Goal: Transaction & Acquisition: Purchase product/service

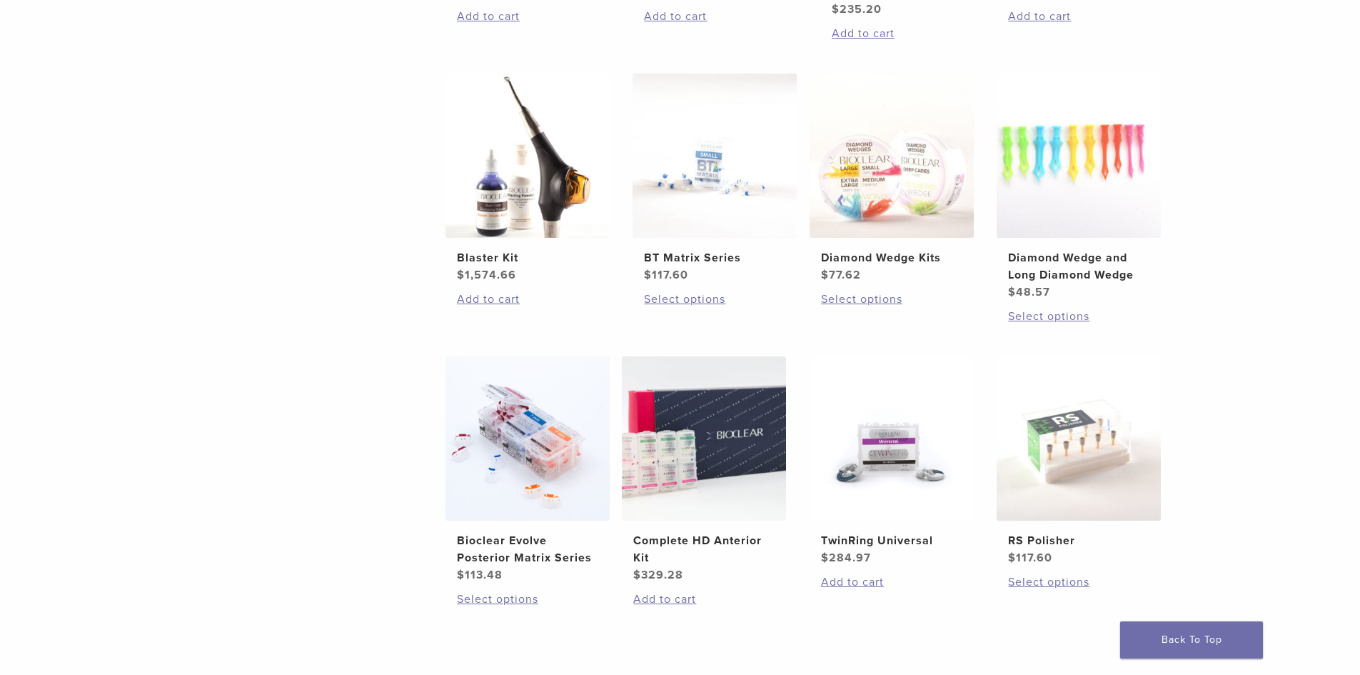
scroll to position [857, 0]
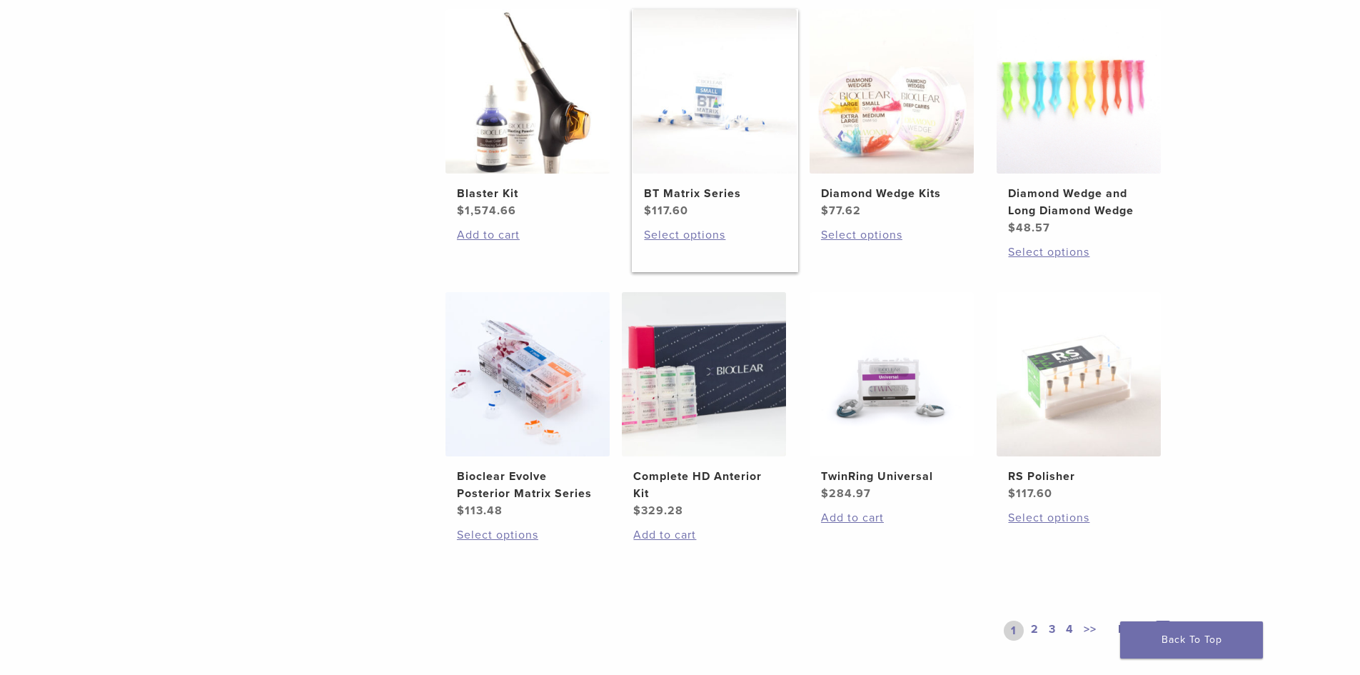
click at [702, 97] on img at bounding box center [714, 91] width 164 height 164
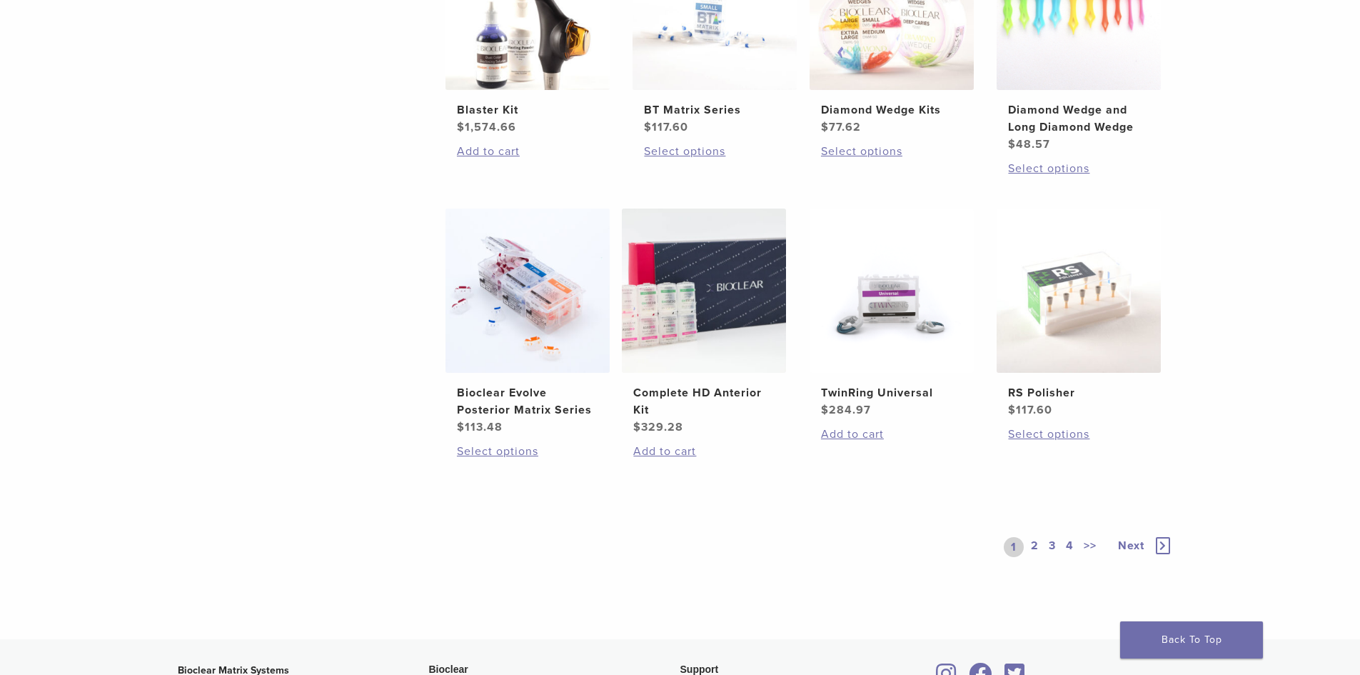
scroll to position [999, 0]
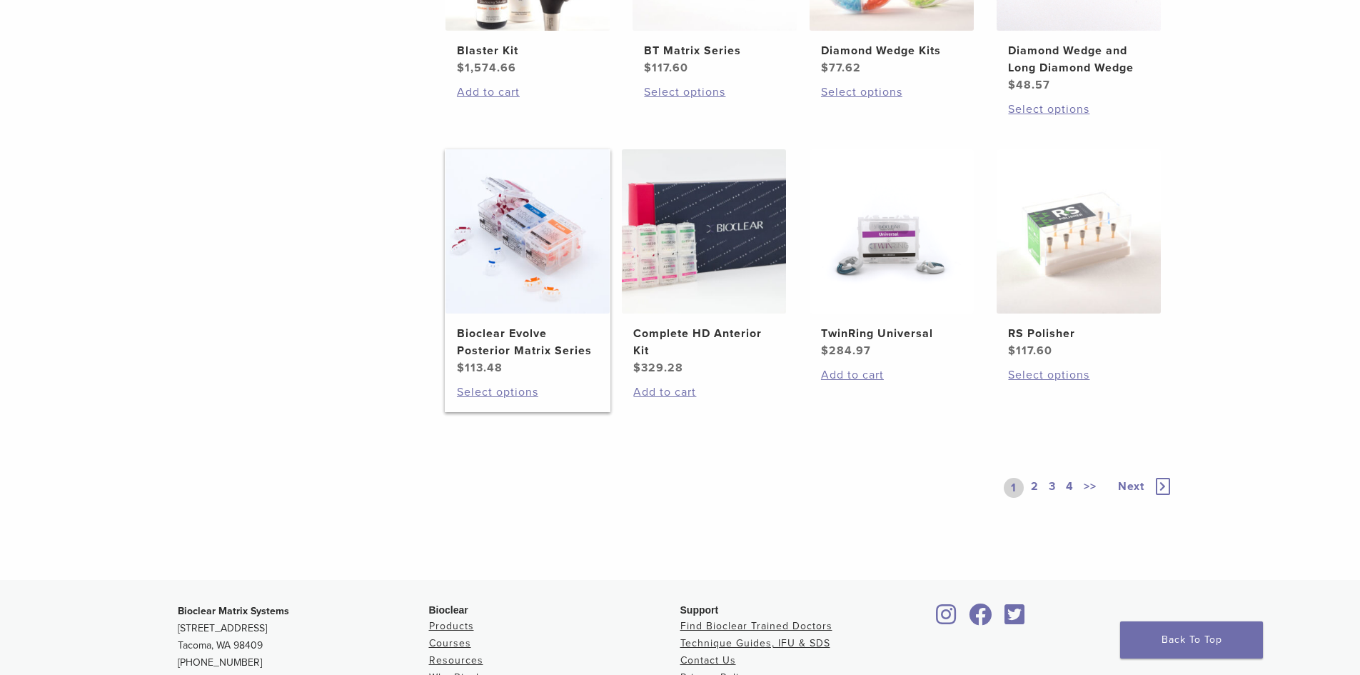
click at [517, 211] on img at bounding box center [527, 231] width 164 height 164
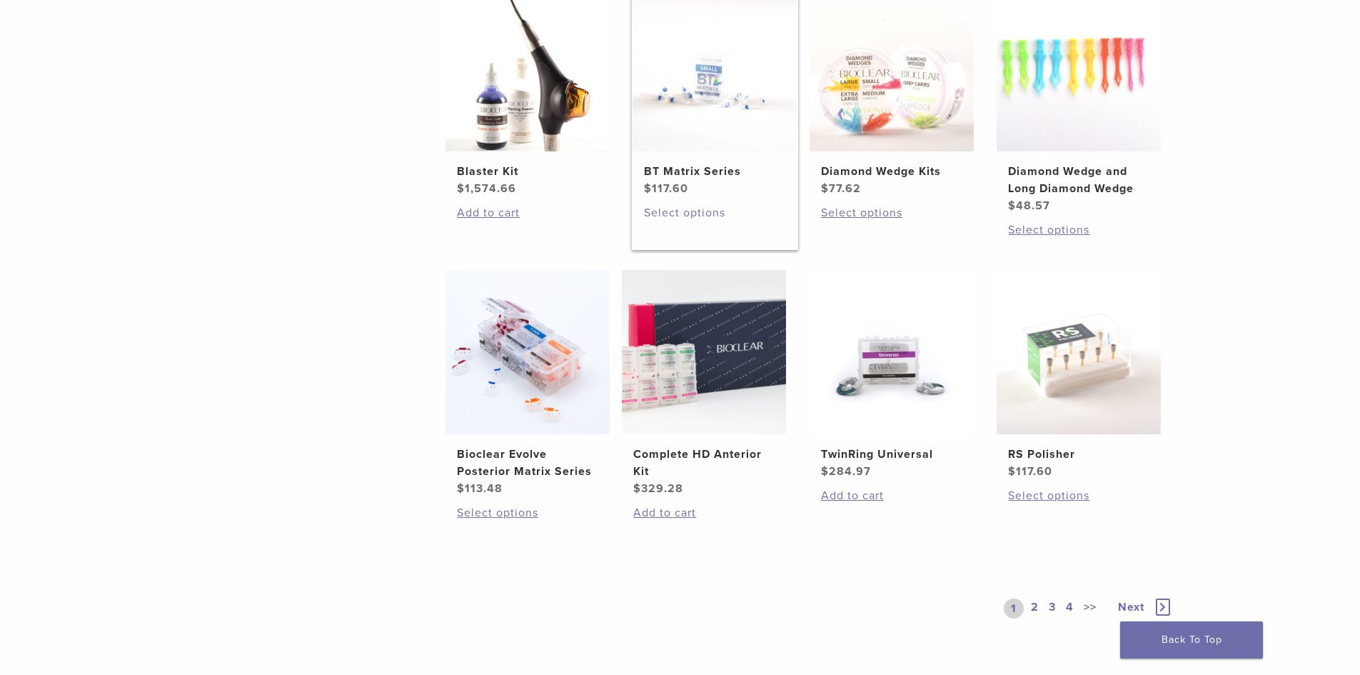
scroll to position [857, 0]
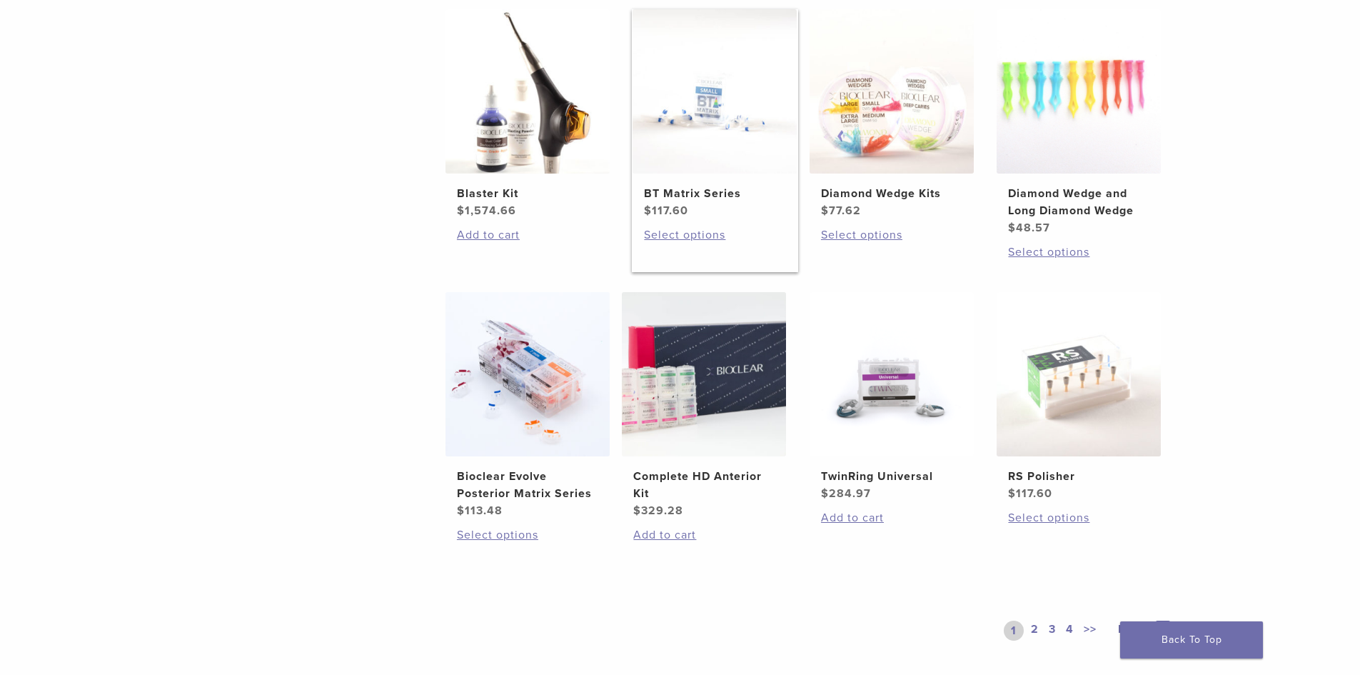
click at [687, 96] on img at bounding box center [714, 91] width 164 height 164
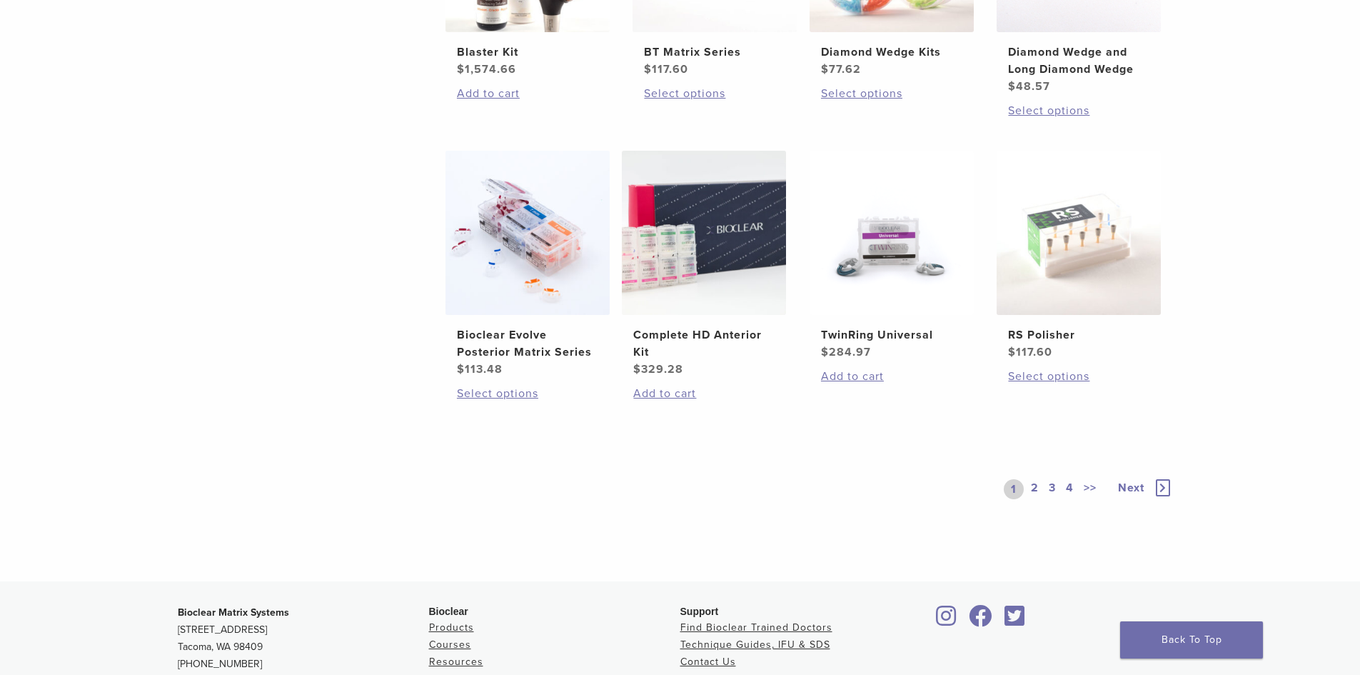
scroll to position [1071, 0]
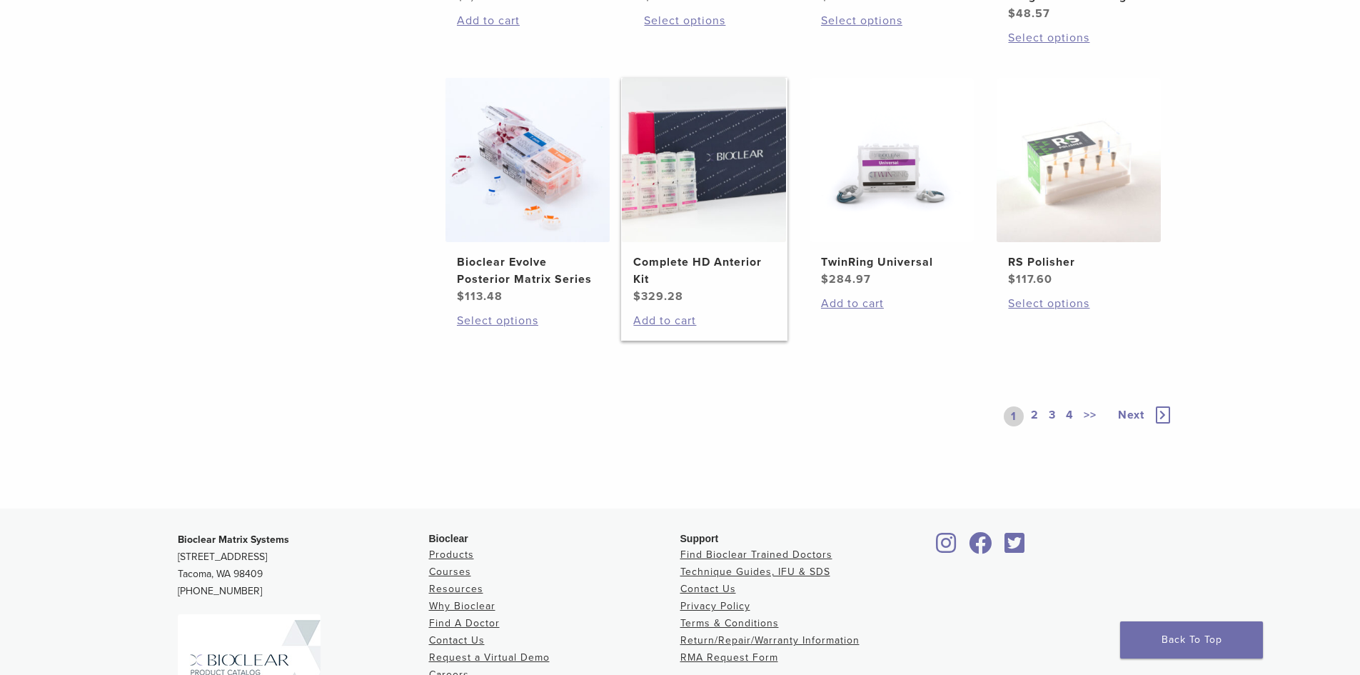
drag, startPoint x: 680, startPoint y: 152, endPoint x: 677, endPoint y: 162, distance: 10.6
click at [680, 153] on img at bounding box center [704, 160] width 164 height 164
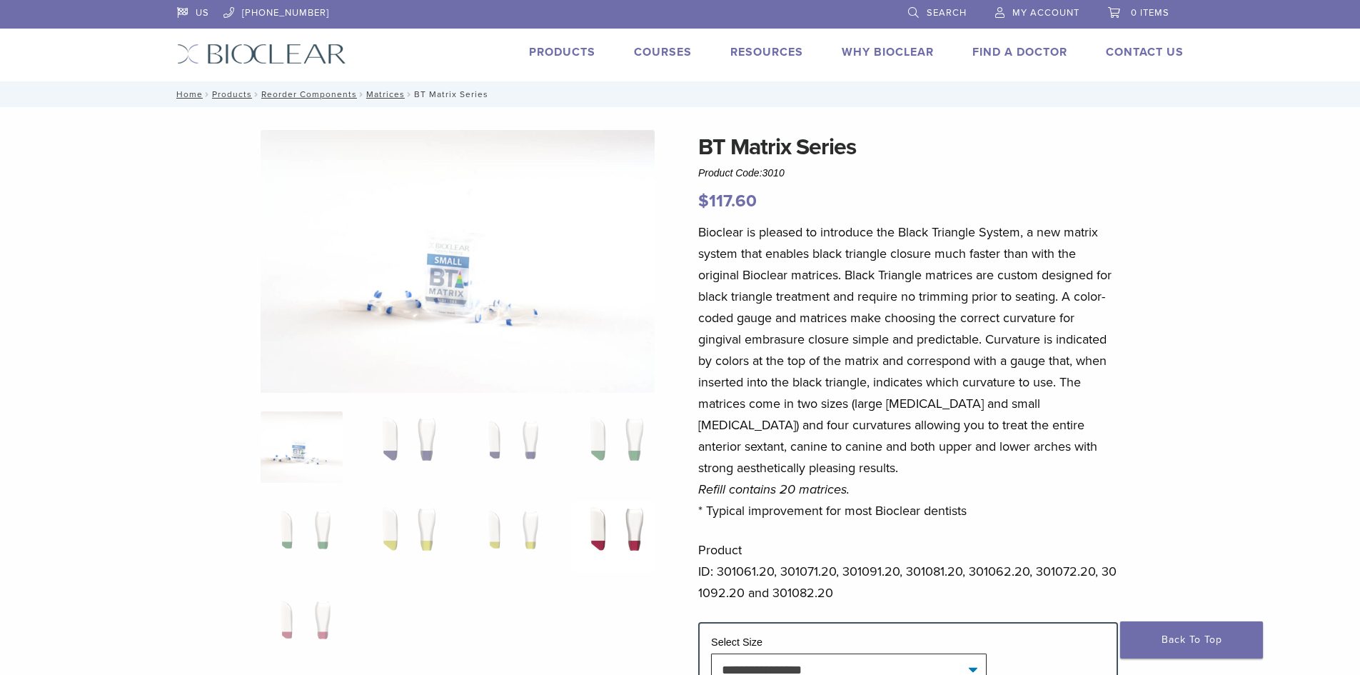
click at [600, 535] on img at bounding box center [613, 536] width 82 height 71
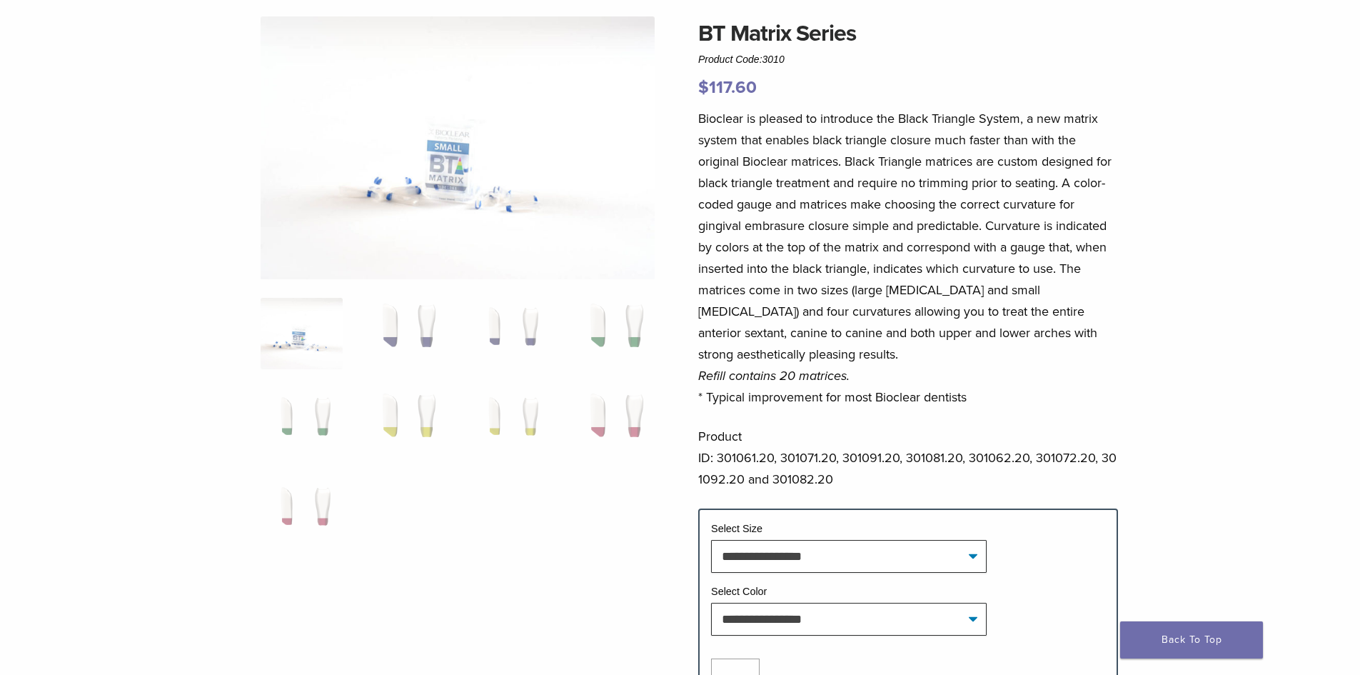
scroll to position [143, 0]
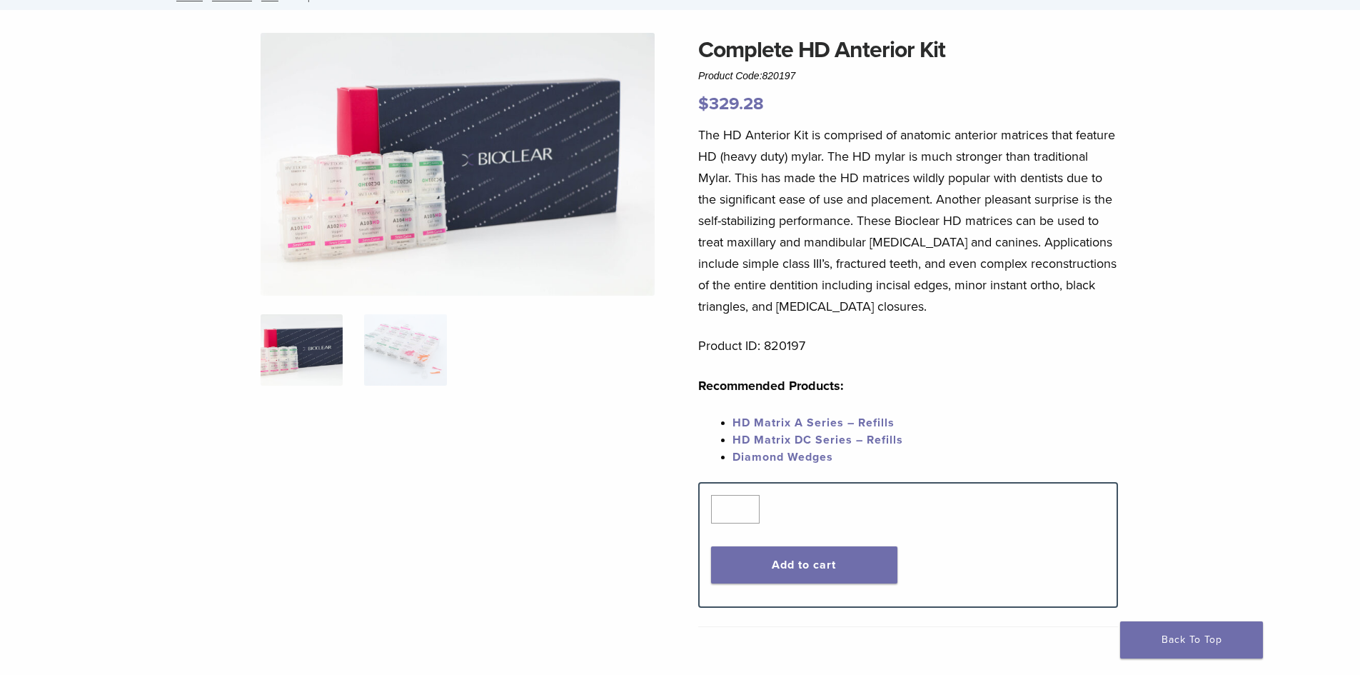
scroll to position [71, 0]
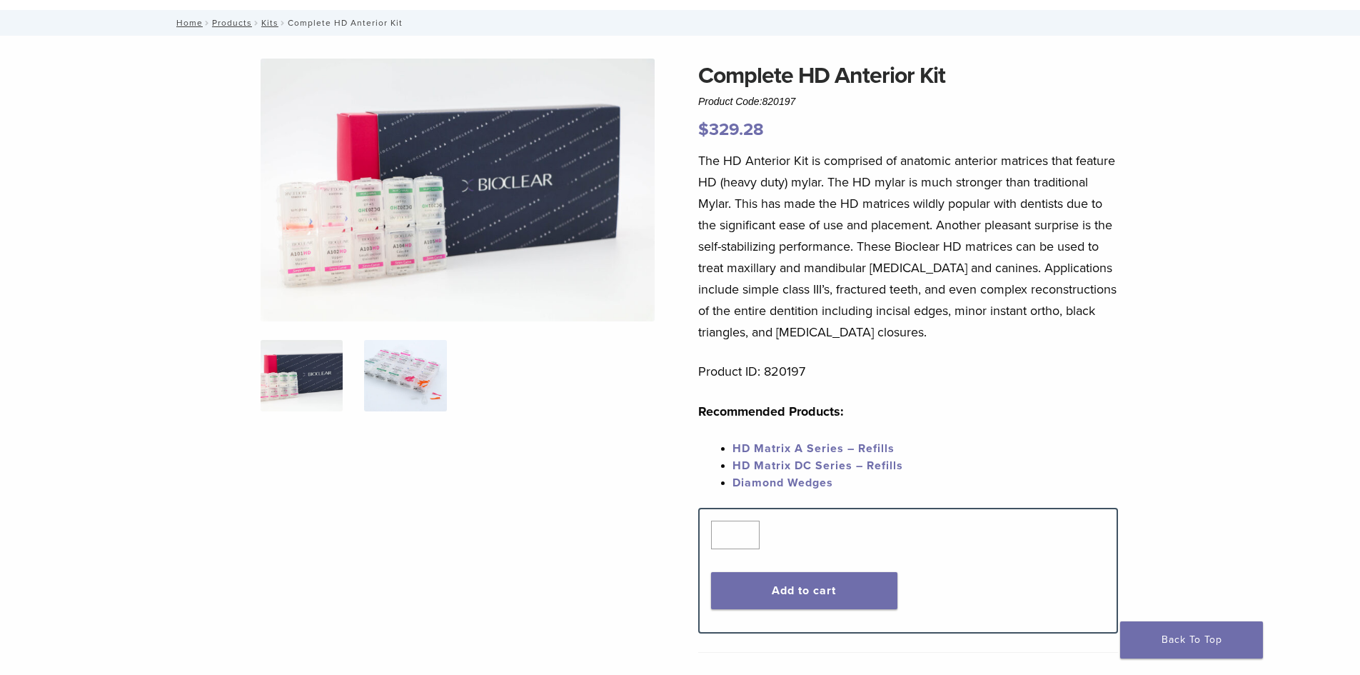
click at [418, 374] on img at bounding box center [405, 375] width 82 height 71
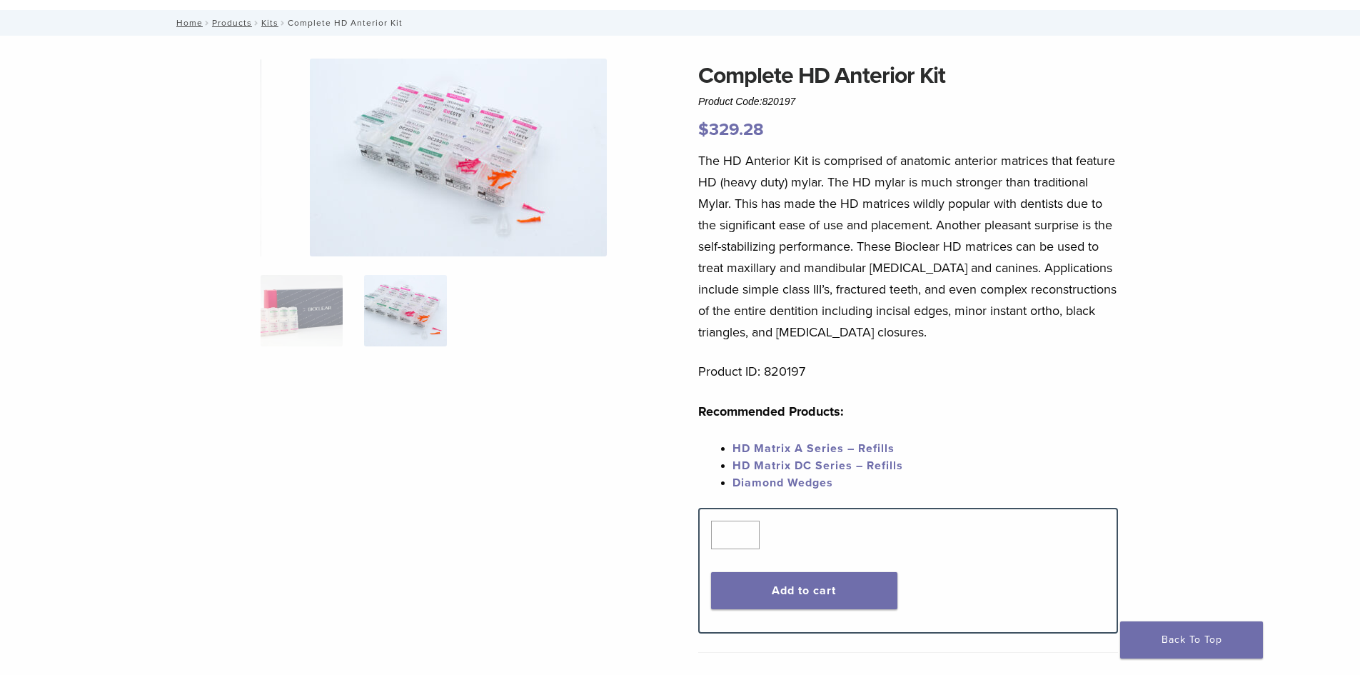
click at [434, 201] on img at bounding box center [458, 158] width 297 height 198
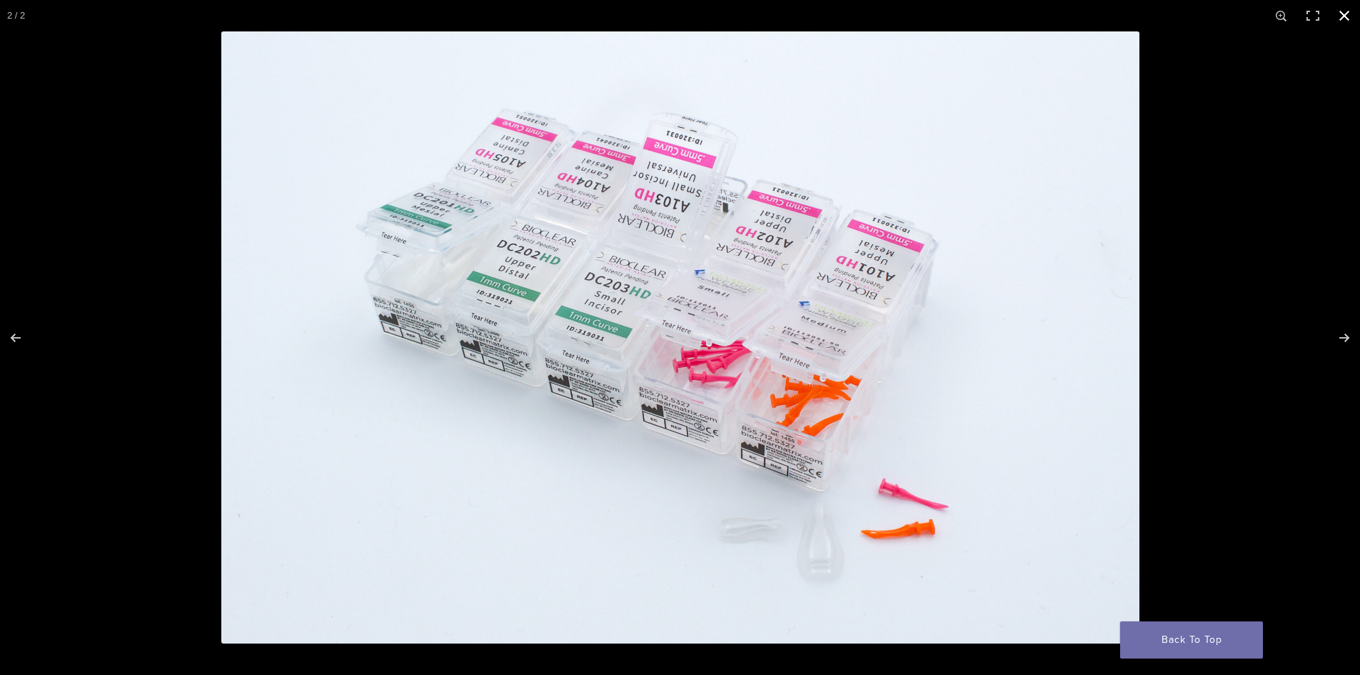
click at [179, 96] on div at bounding box center [680, 337] width 1360 height 675
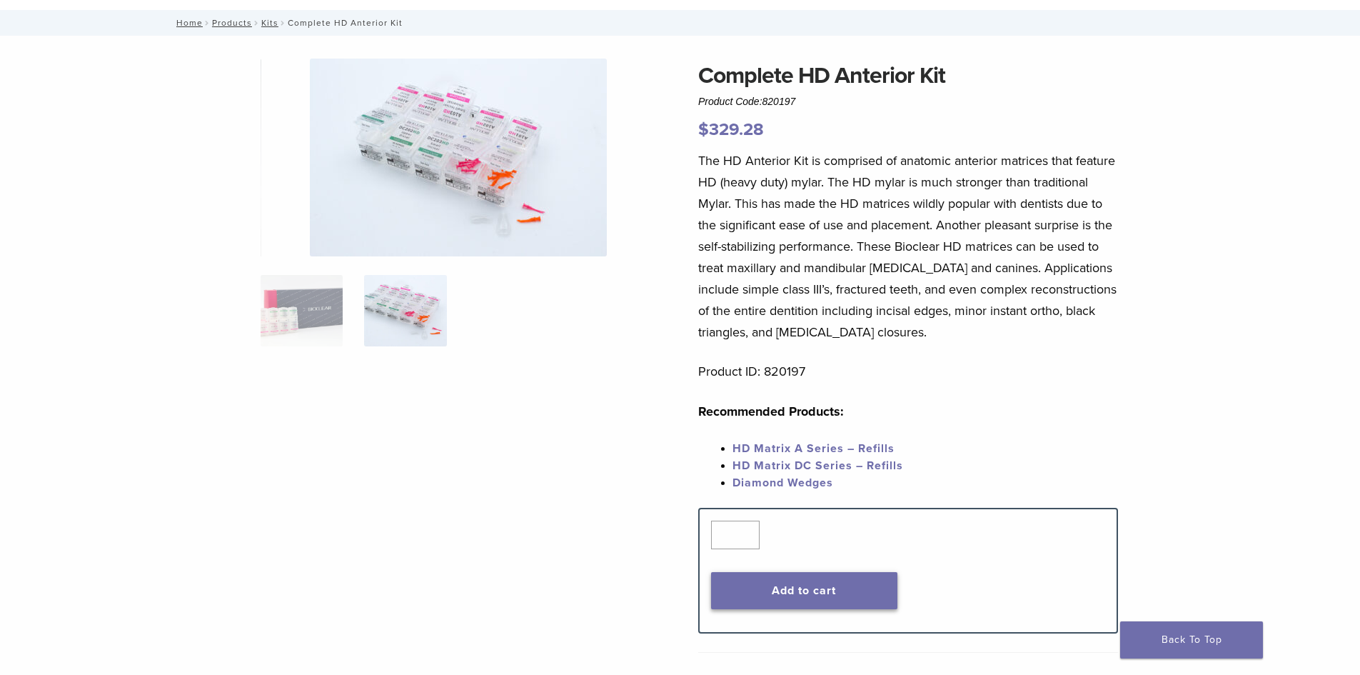
click at [831, 587] on button "Add to cart" at bounding box center [804, 590] width 186 height 37
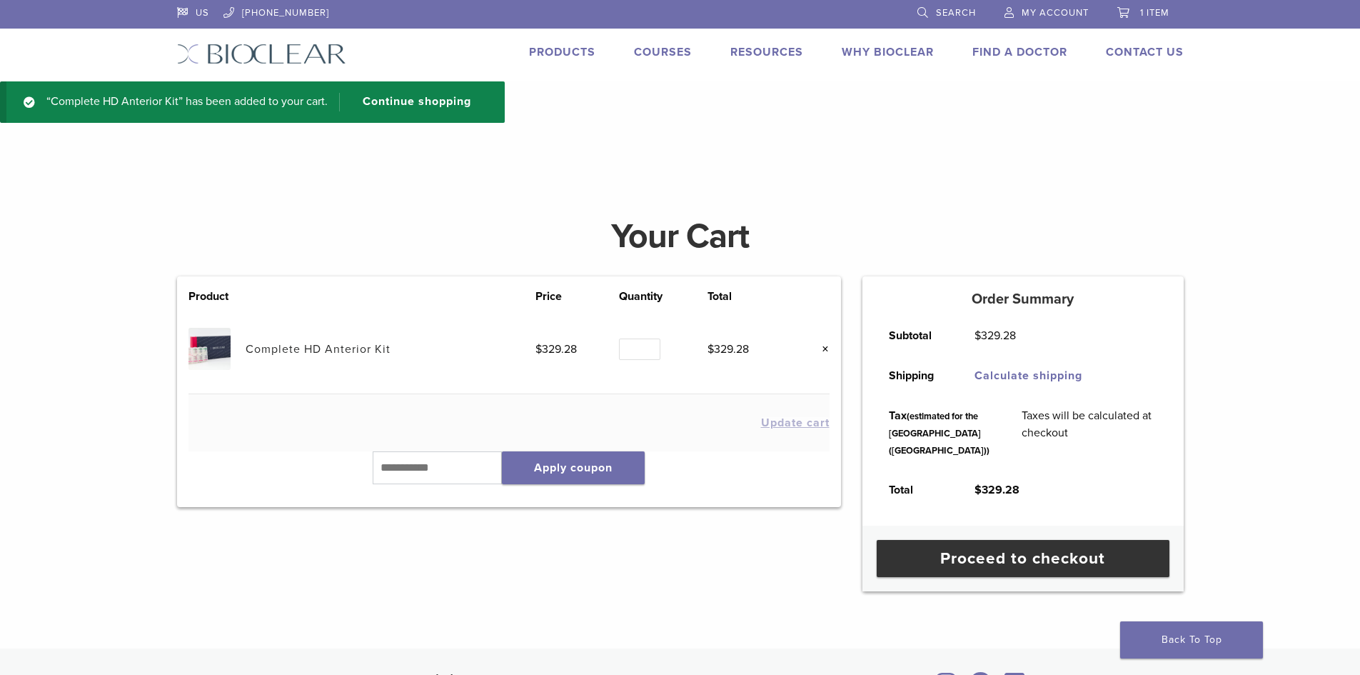
click at [569, 55] on link "Products" at bounding box center [562, 52] width 66 height 14
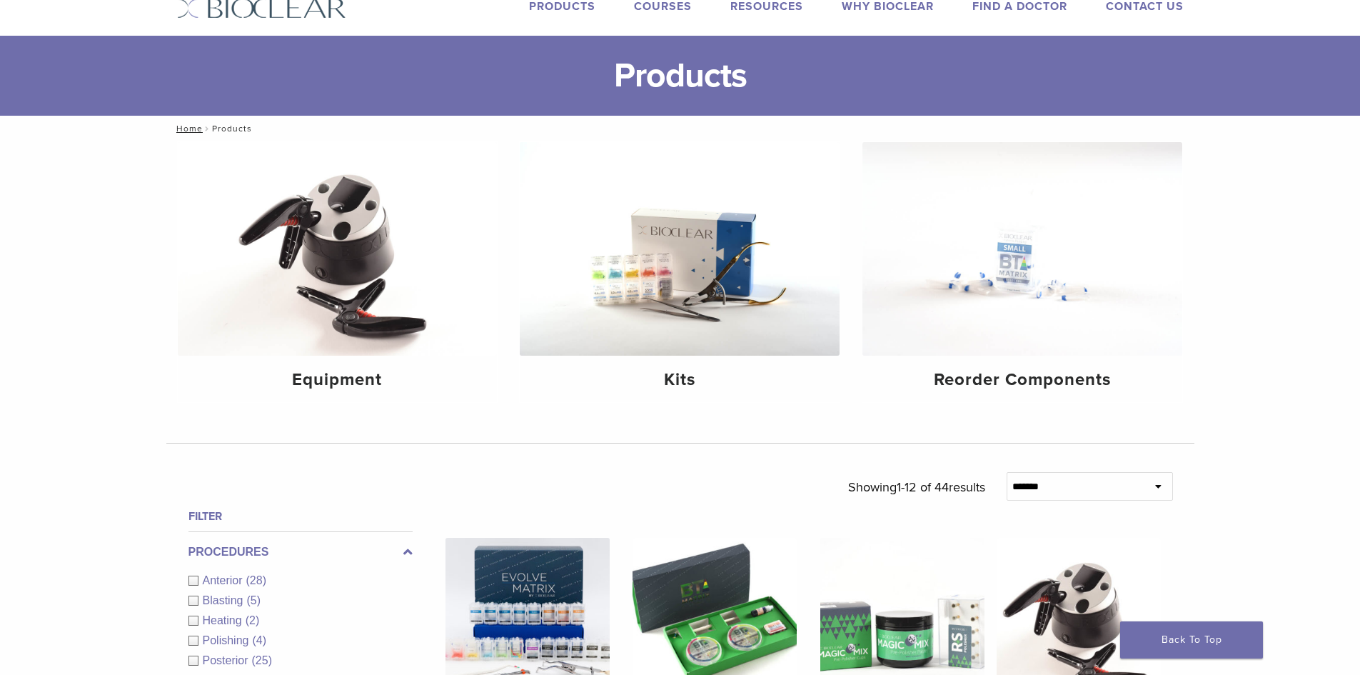
scroll to position [71, 0]
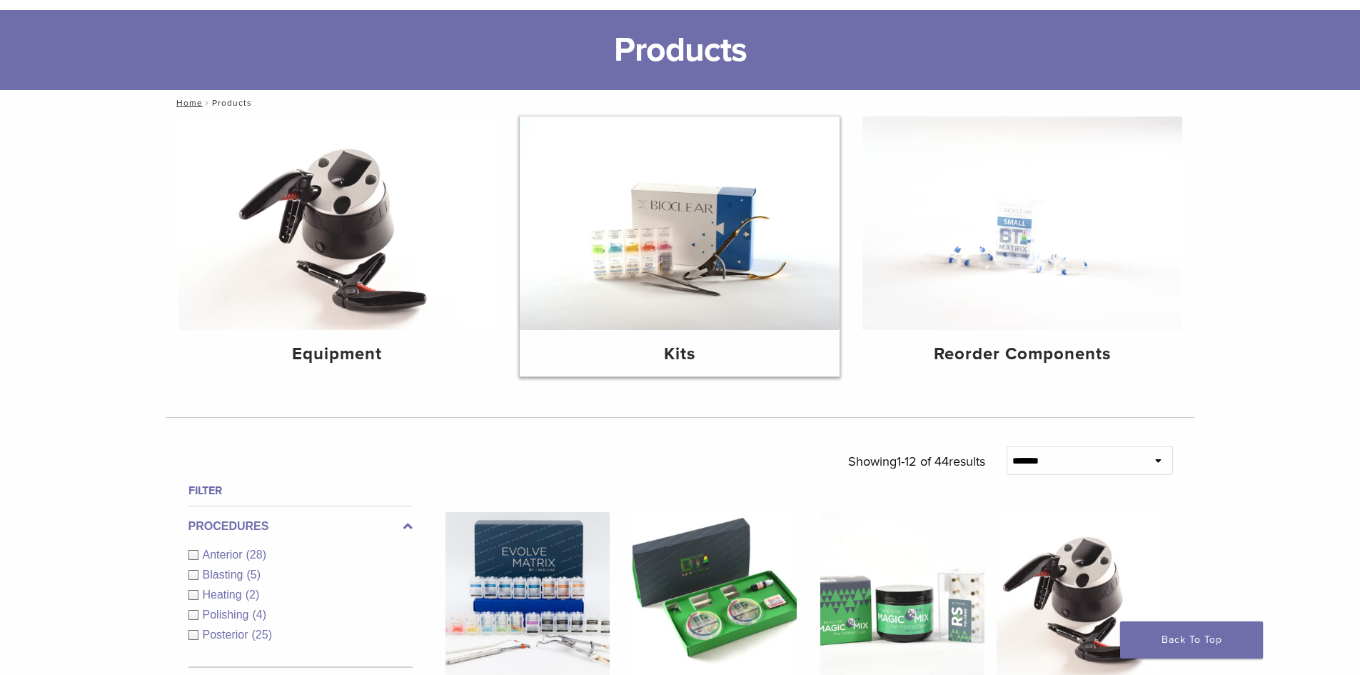
click at [740, 293] on img at bounding box center [680, 222] width 320 height 213
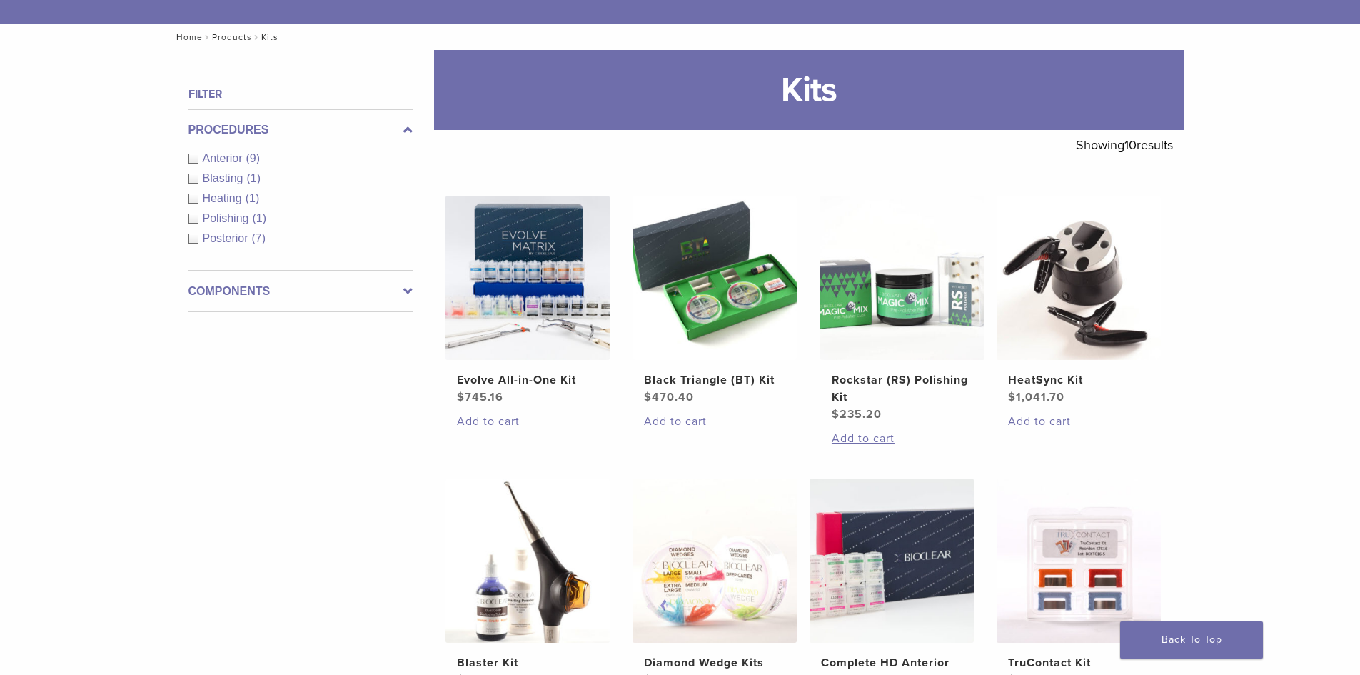
scroll to position [143, 0]
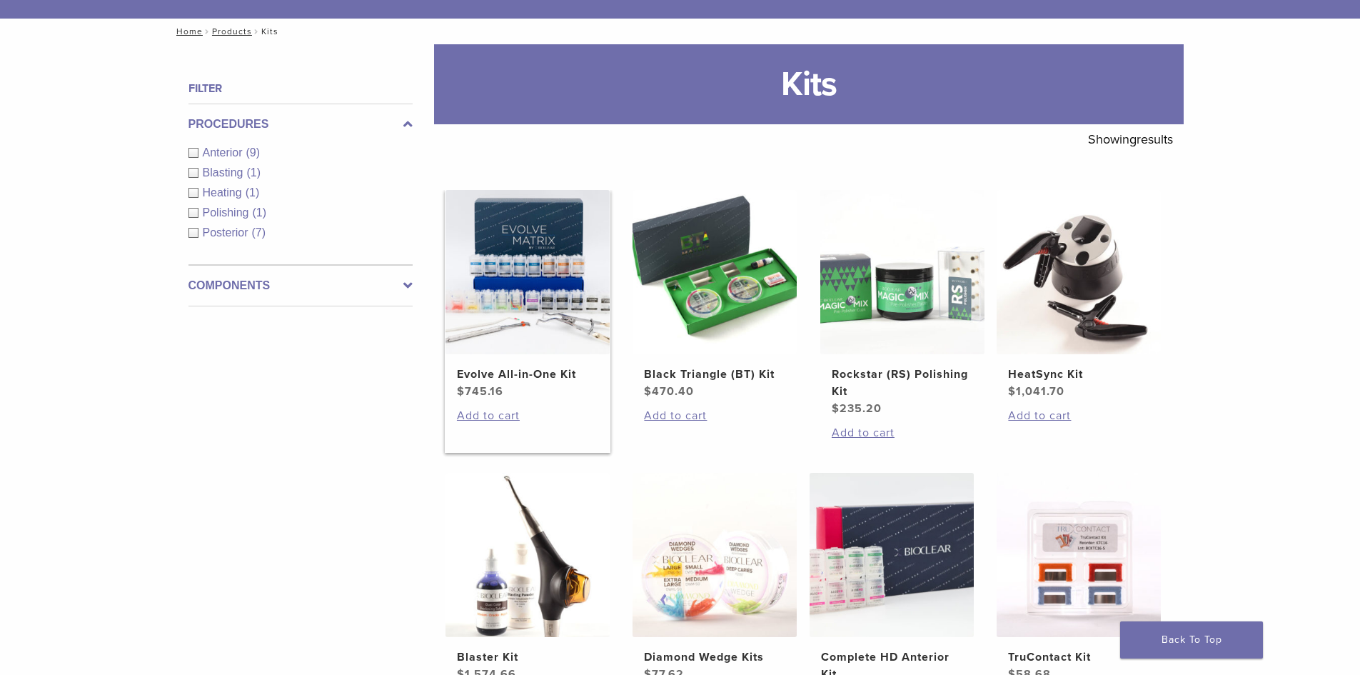
click at [530, 237] on img at bounding box center [527, 272] width 164 height 164
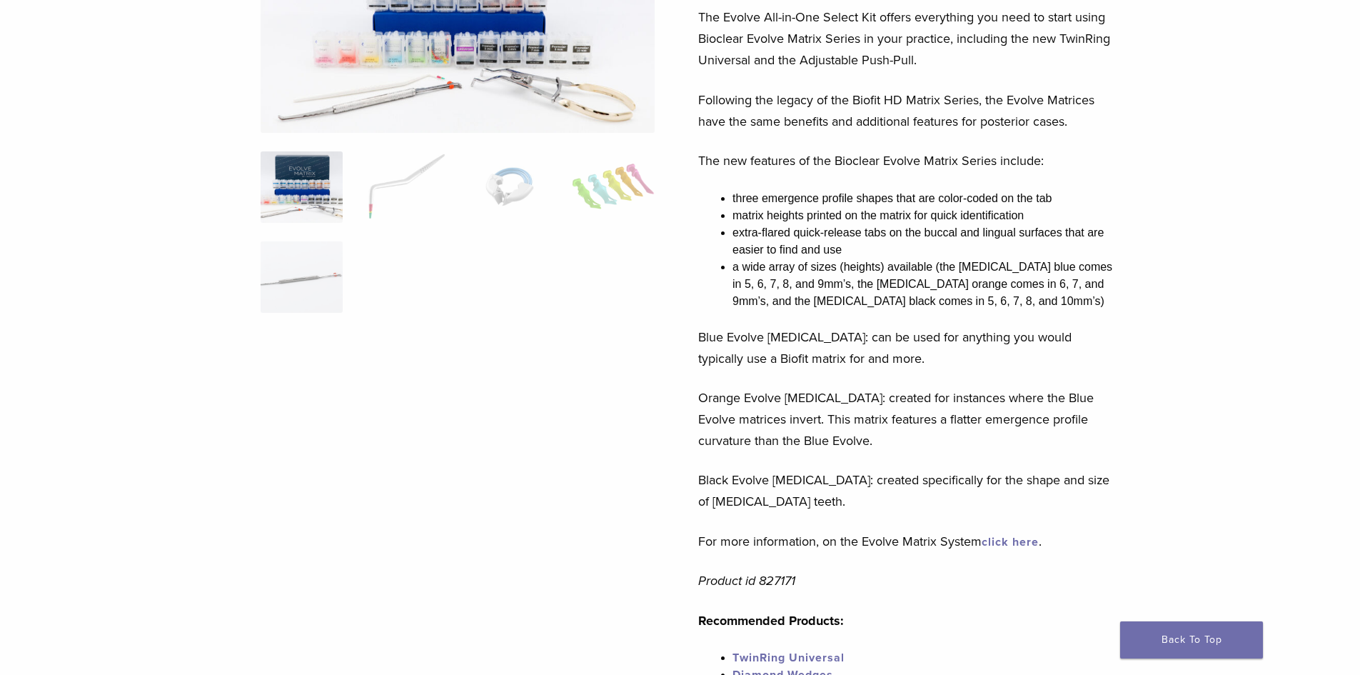
scroll to position [143, 0]
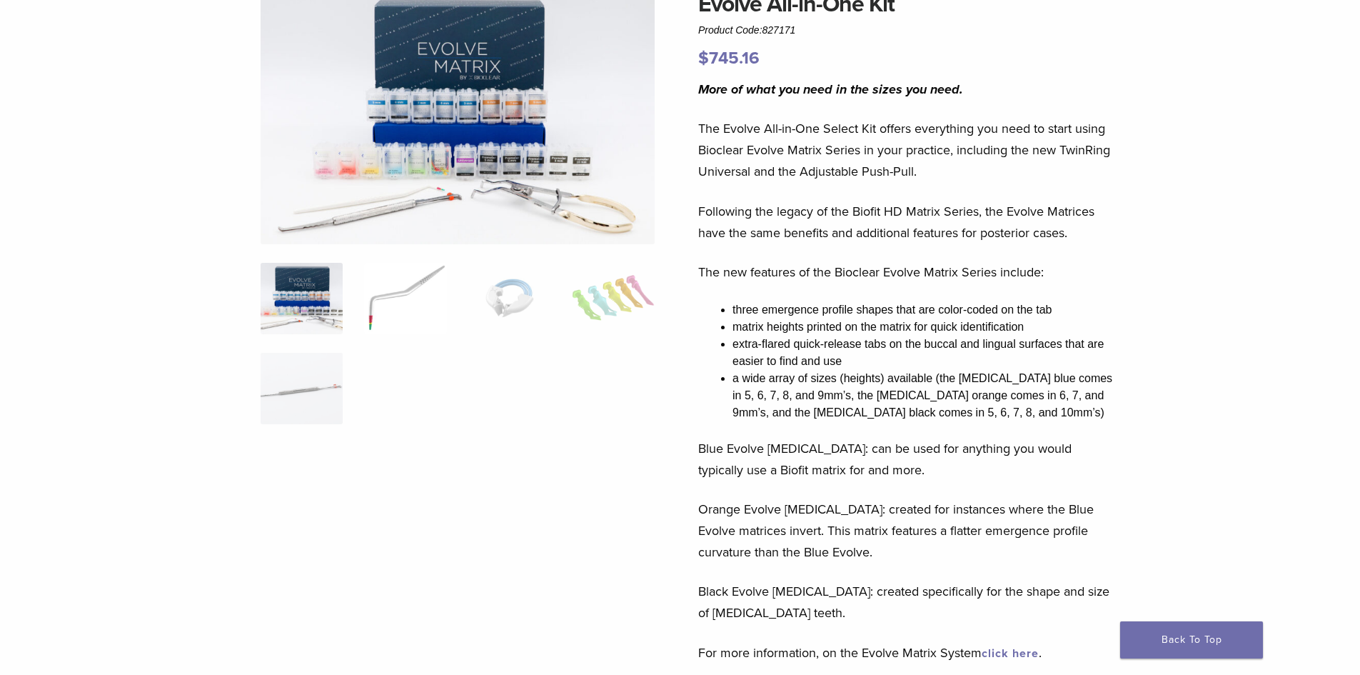
click at [375, 284] on img at bounding box center [405, 298] width 82 height 71
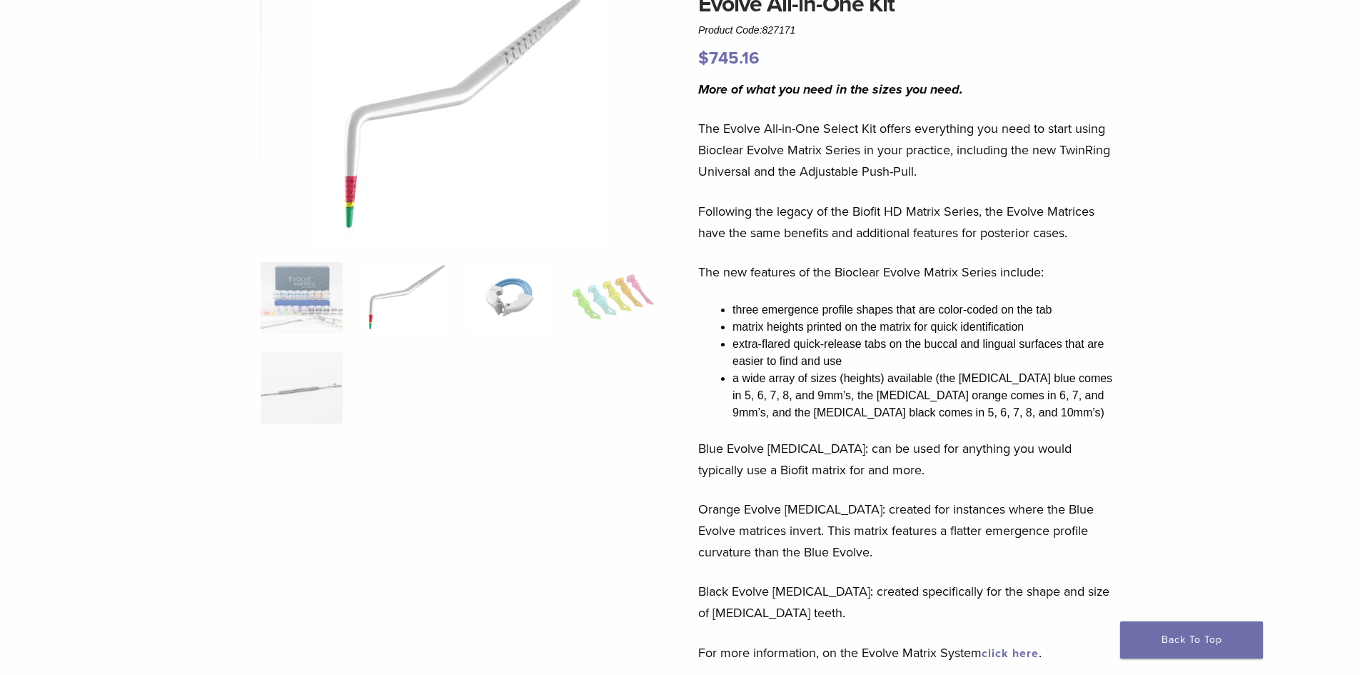
click at [487, 298] on img at bounding box center [509, 297] width 82 height 71
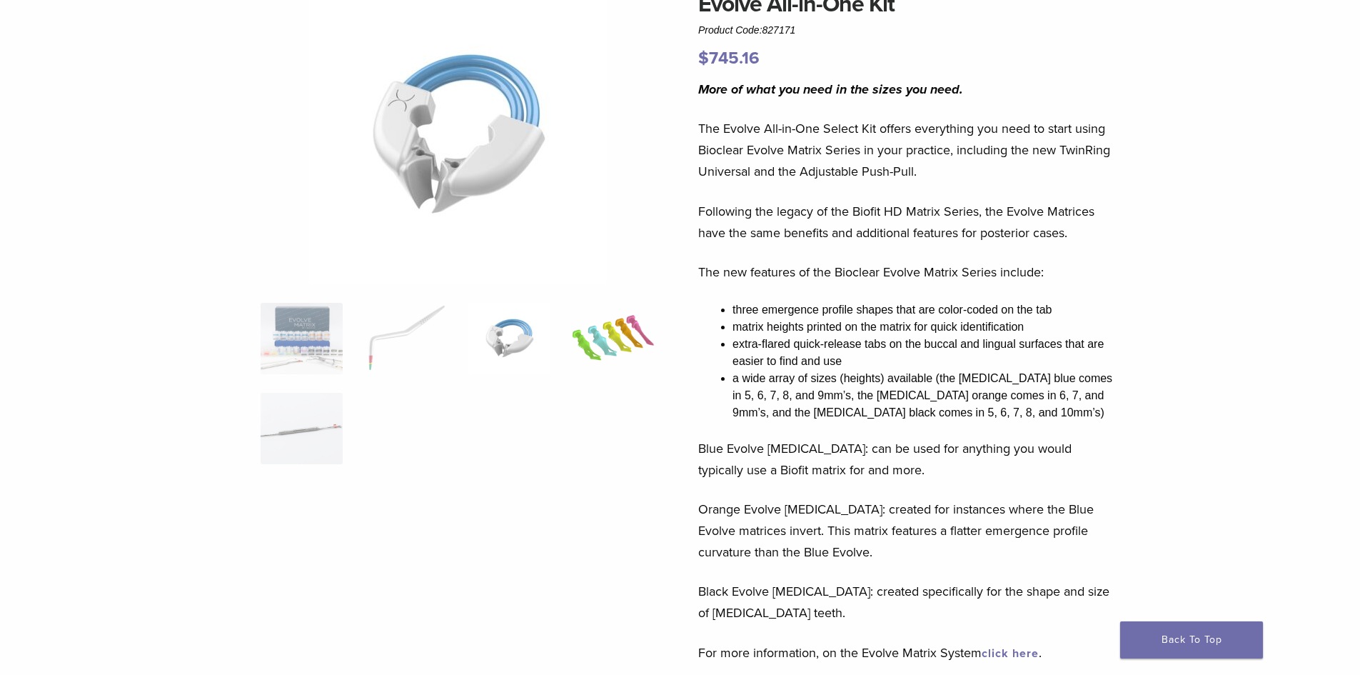
click at [634, 338] on img at bounding box center [613, 338] width 82 height 71
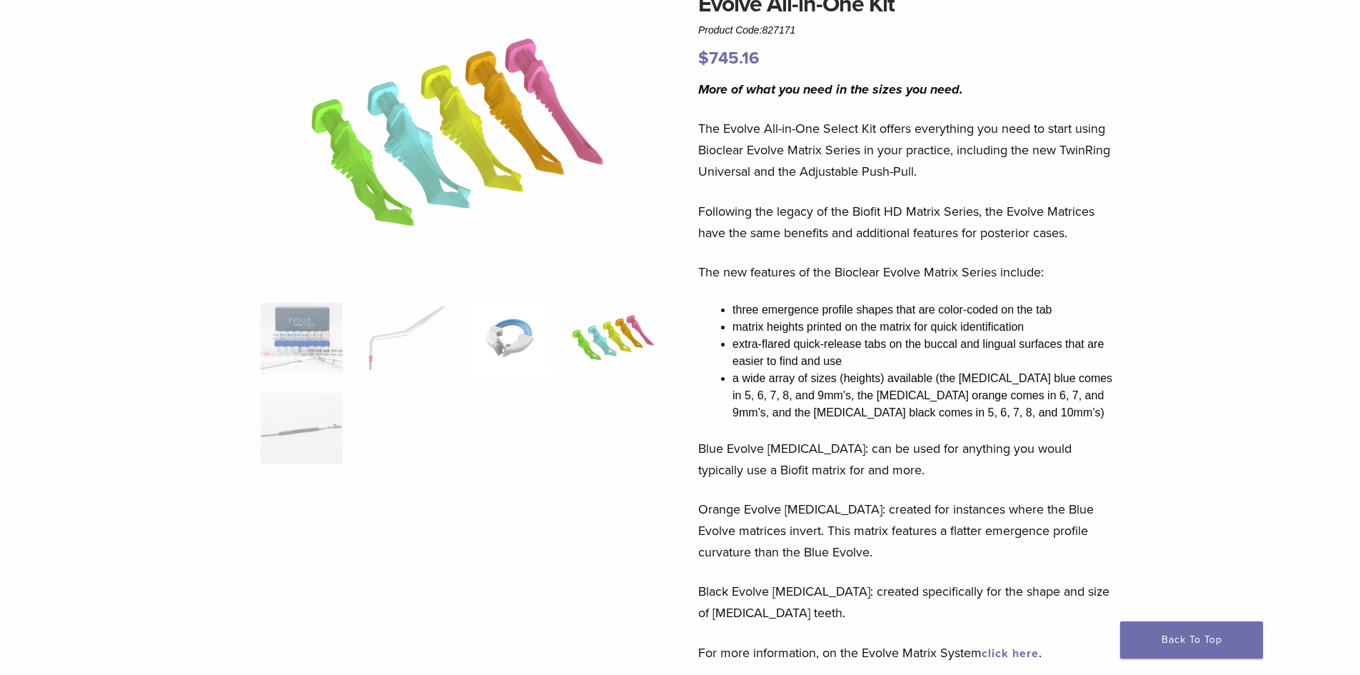
click at [538, 329] on img at bounding box center [509, 338] width 82 height 71
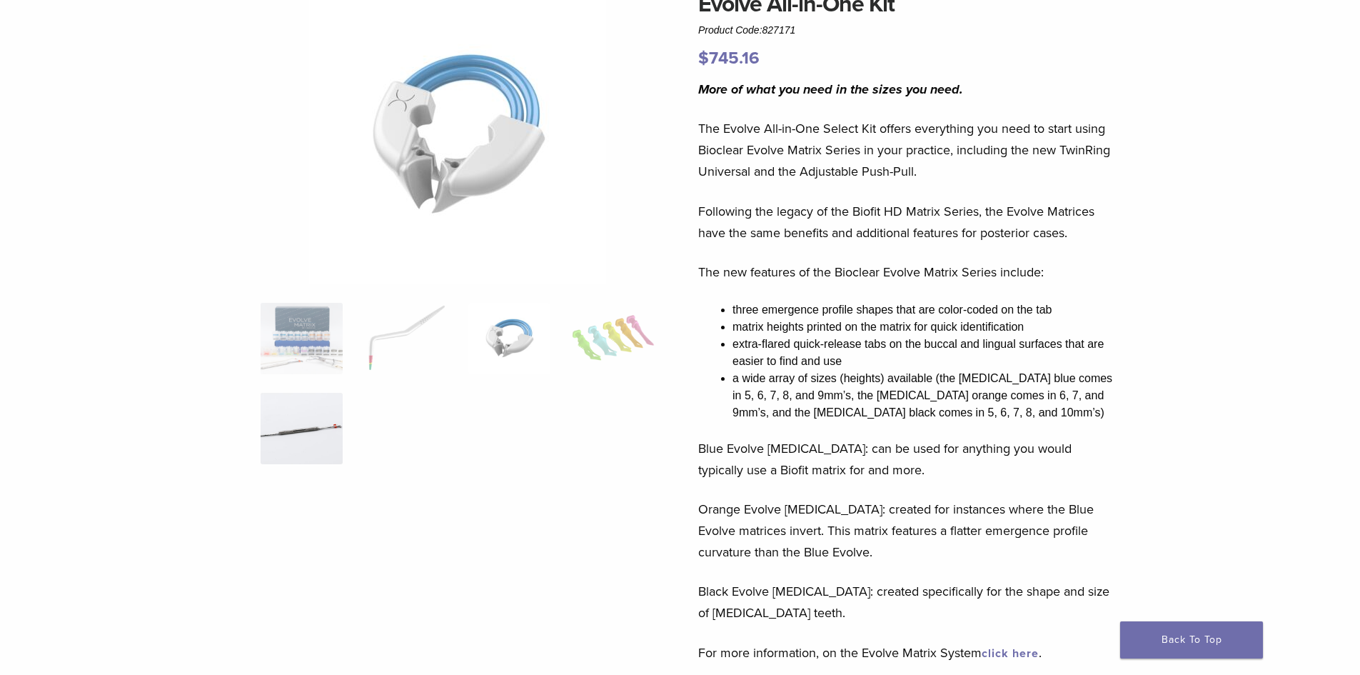
click at [291, 420] on img at bounding box center [302, 428] width 82 height 71
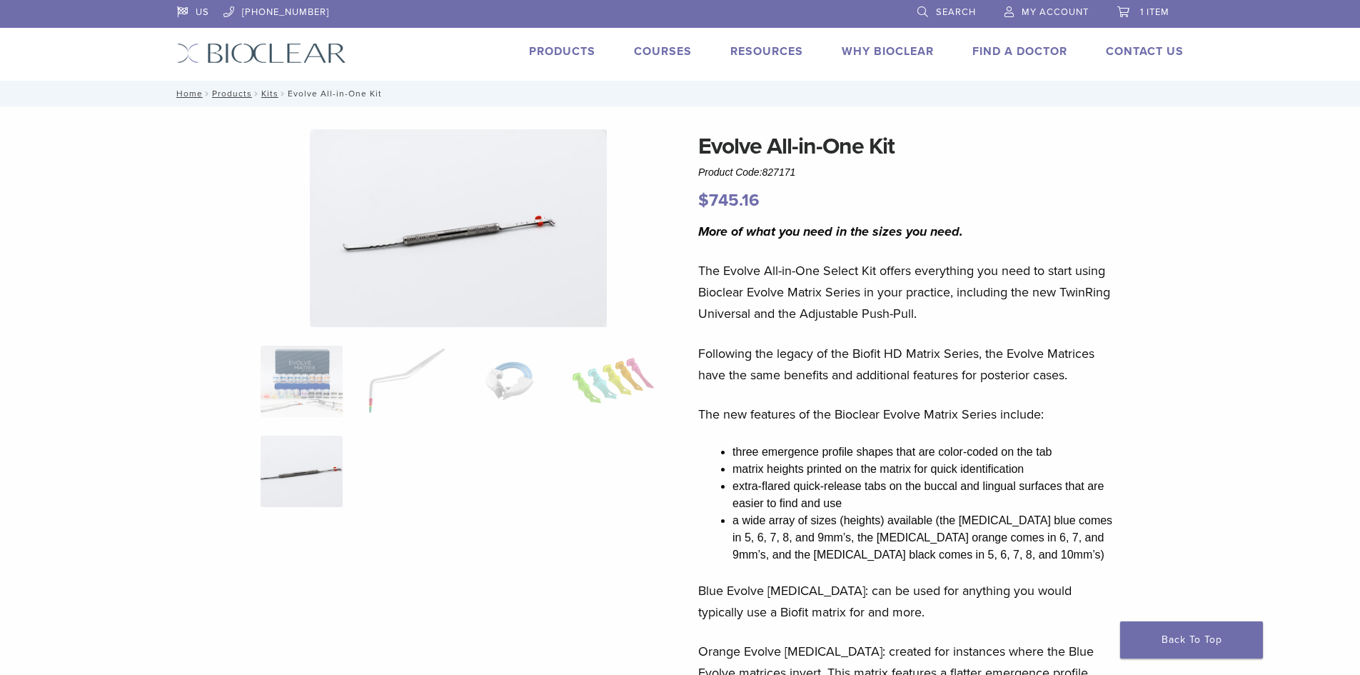
scroll to position [0, 0]
click at [315, 385] on img at bounding box center [302, 381] width 82 height 71
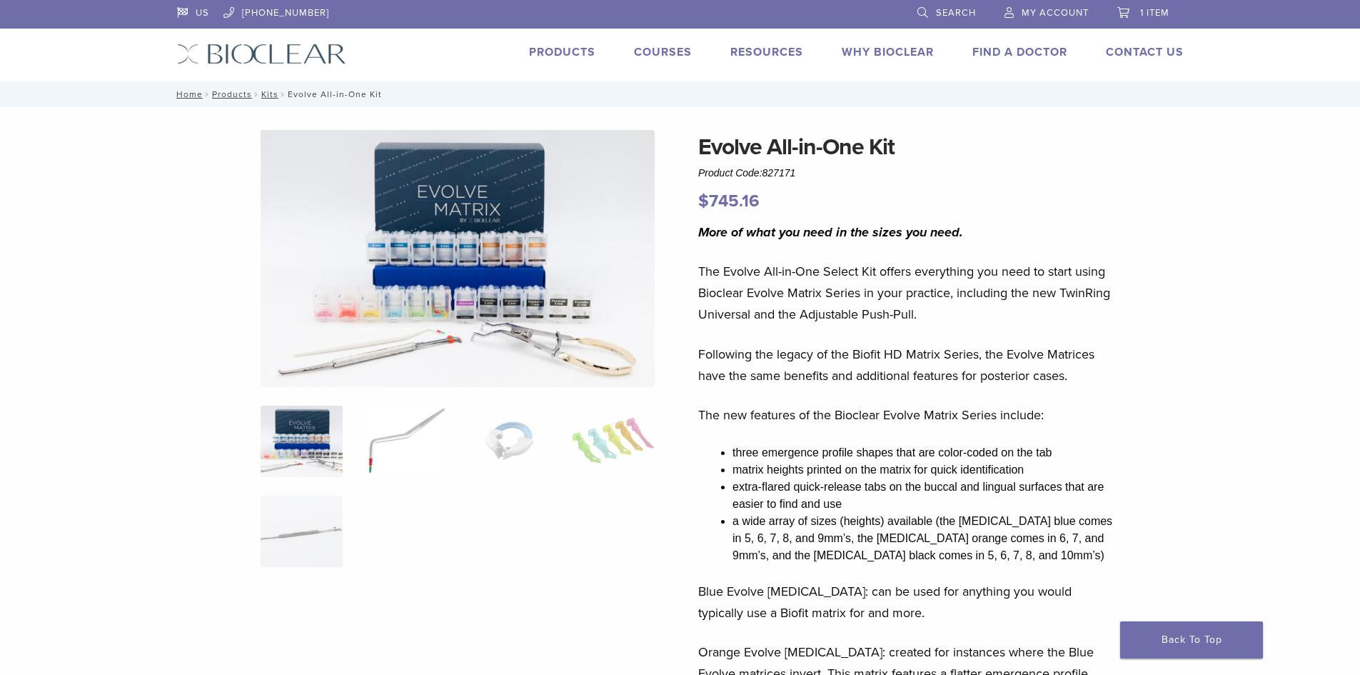
click at [424, 441] on img at bounding box center [405, 440] width 82 height 71
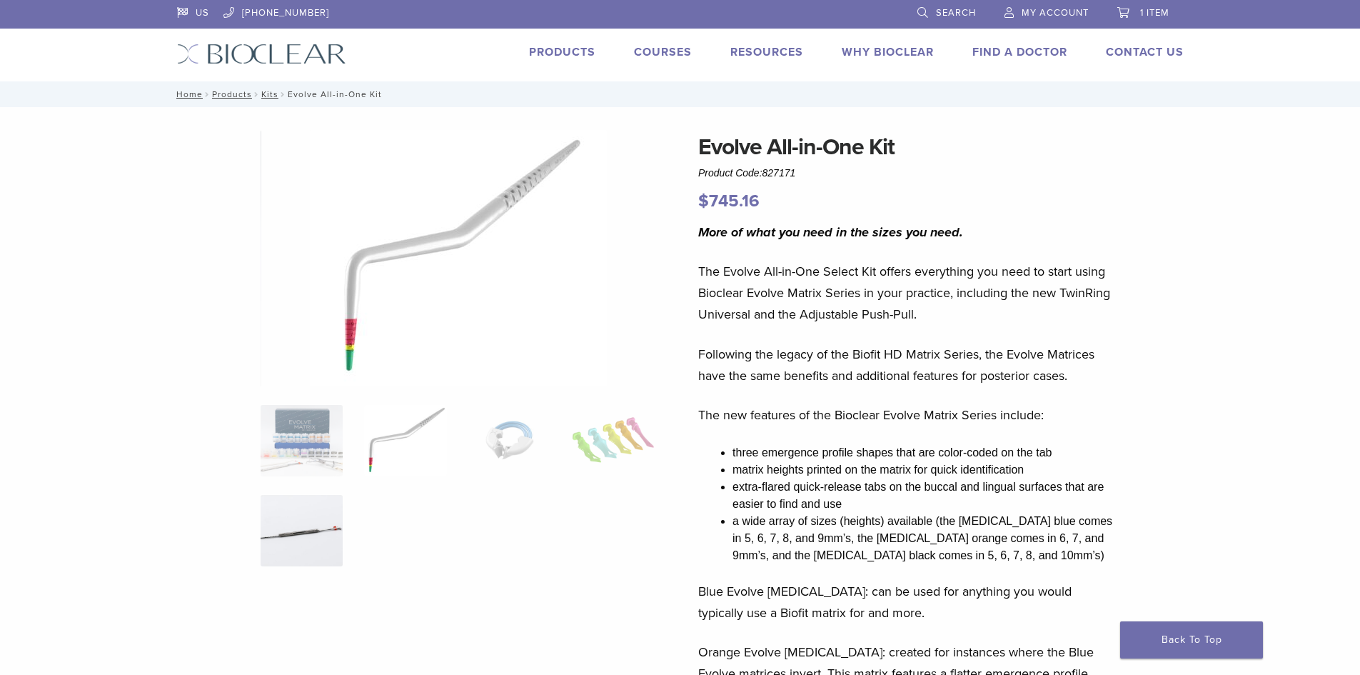
click at [311, 519] on img at bounding box center [302, 530] width 82 height 71
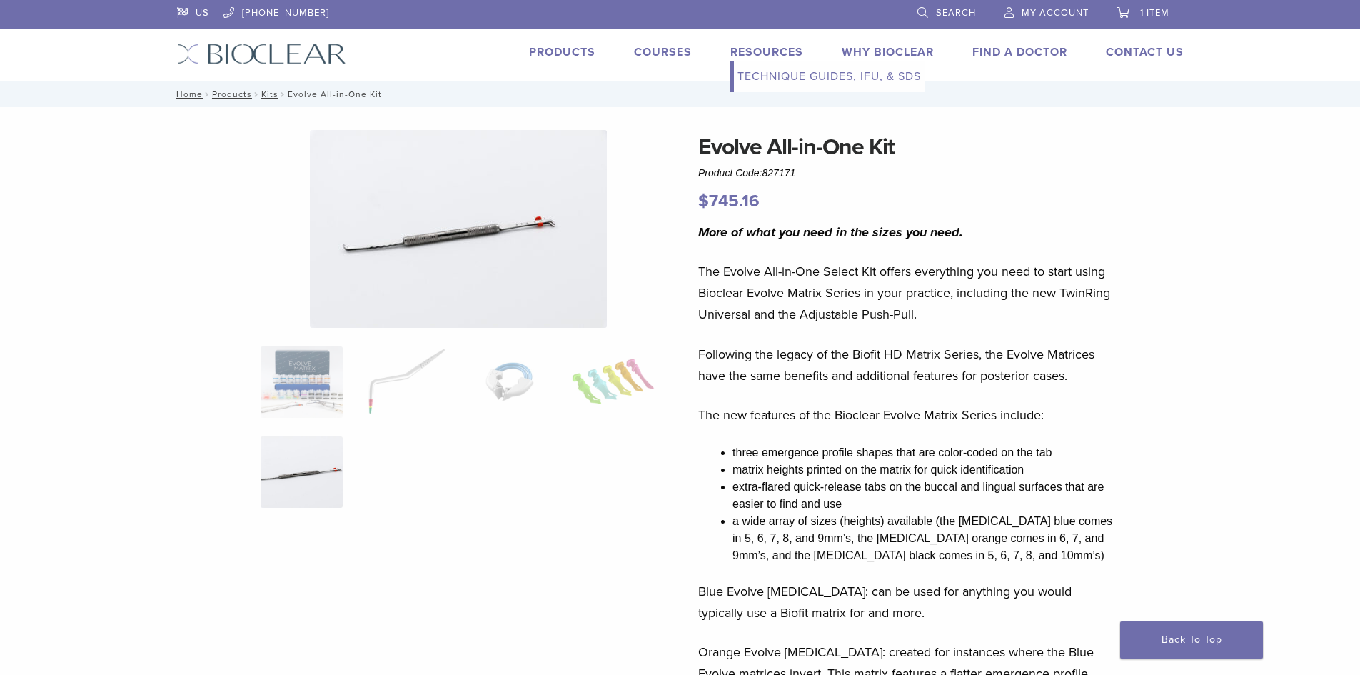
click at [777, 75] on link "Technique Guides, IFU, & SDS" at bounding box center [829, 76] width 191 height 31
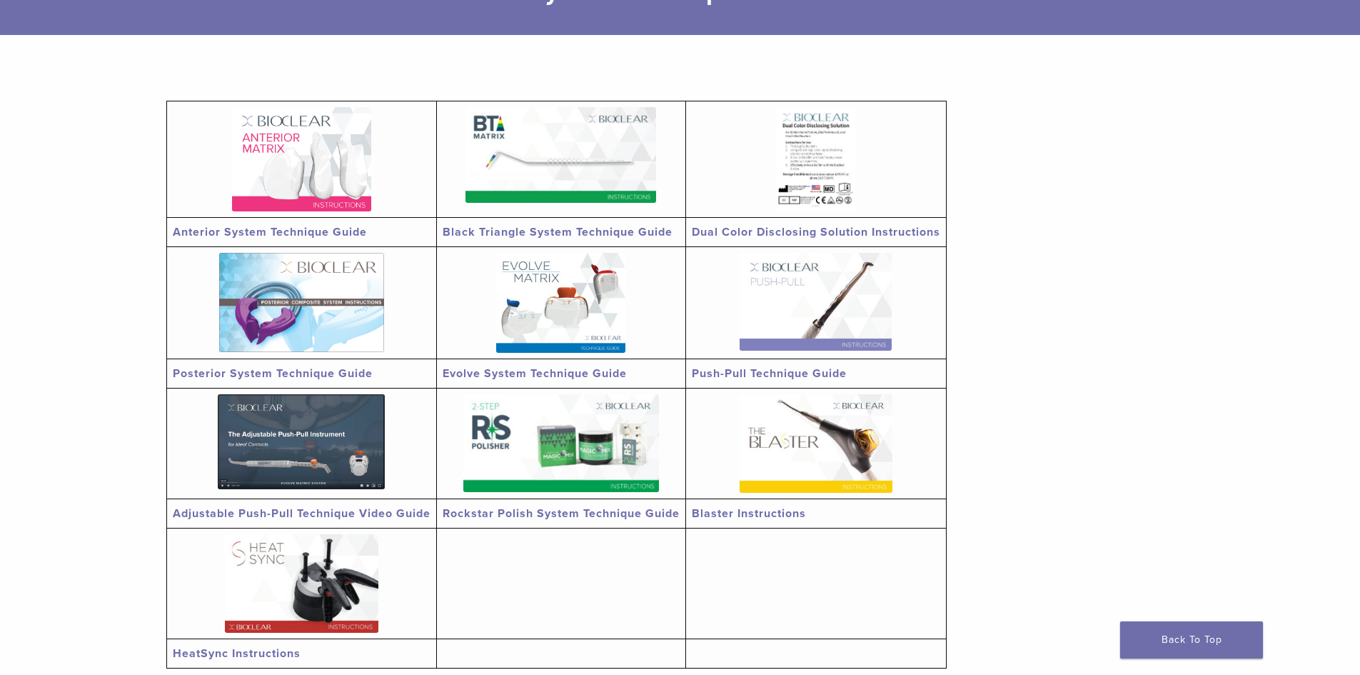
scroll to position [286, 0]
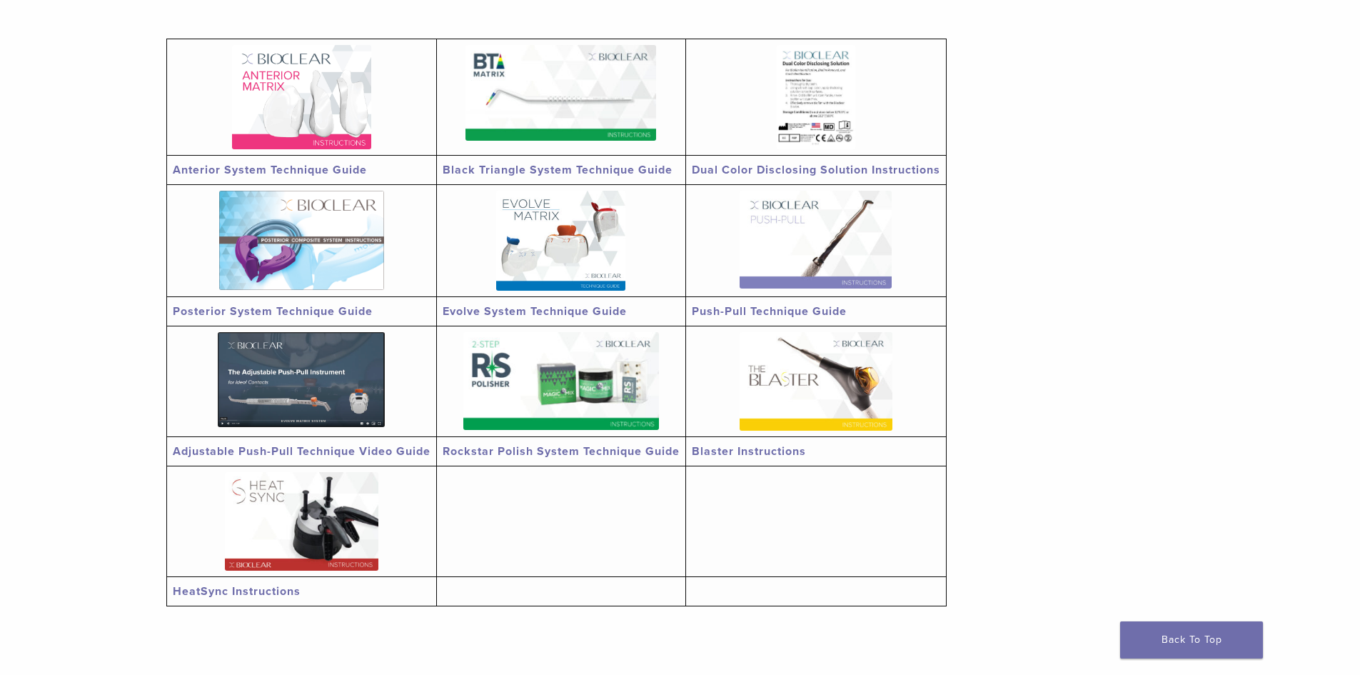
click at [568, 214] on img at bounding box center [560, 241] width 129 height 100
